Goal: Information Seeking & Learning: Learn about a topic

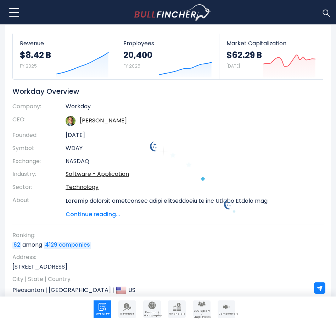
scroll to position [106, 0]
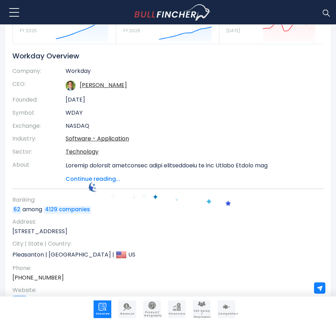
click at [87, 179] on span "Continue reading..." at bounding box center [189, 179] width 247 height 9
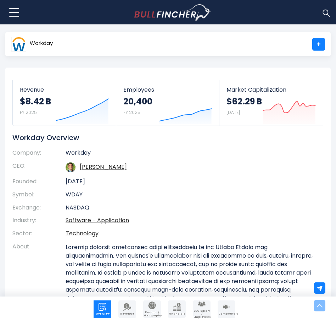
scroll to position [0, 0]
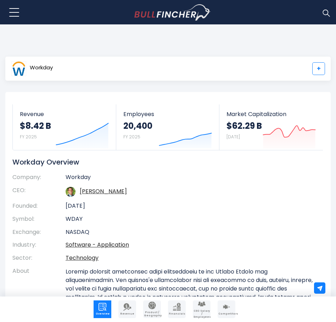
click at [318, 71] on link "+" at bounding box center [318, 68] width 13 height 13
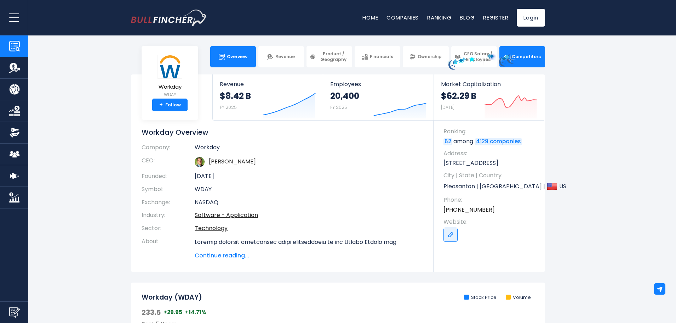
click at [335, 54] on img at bounding box center [507, 57] width 6 height 6
